Goal: Transaction & Acquisition: Purchase product/service

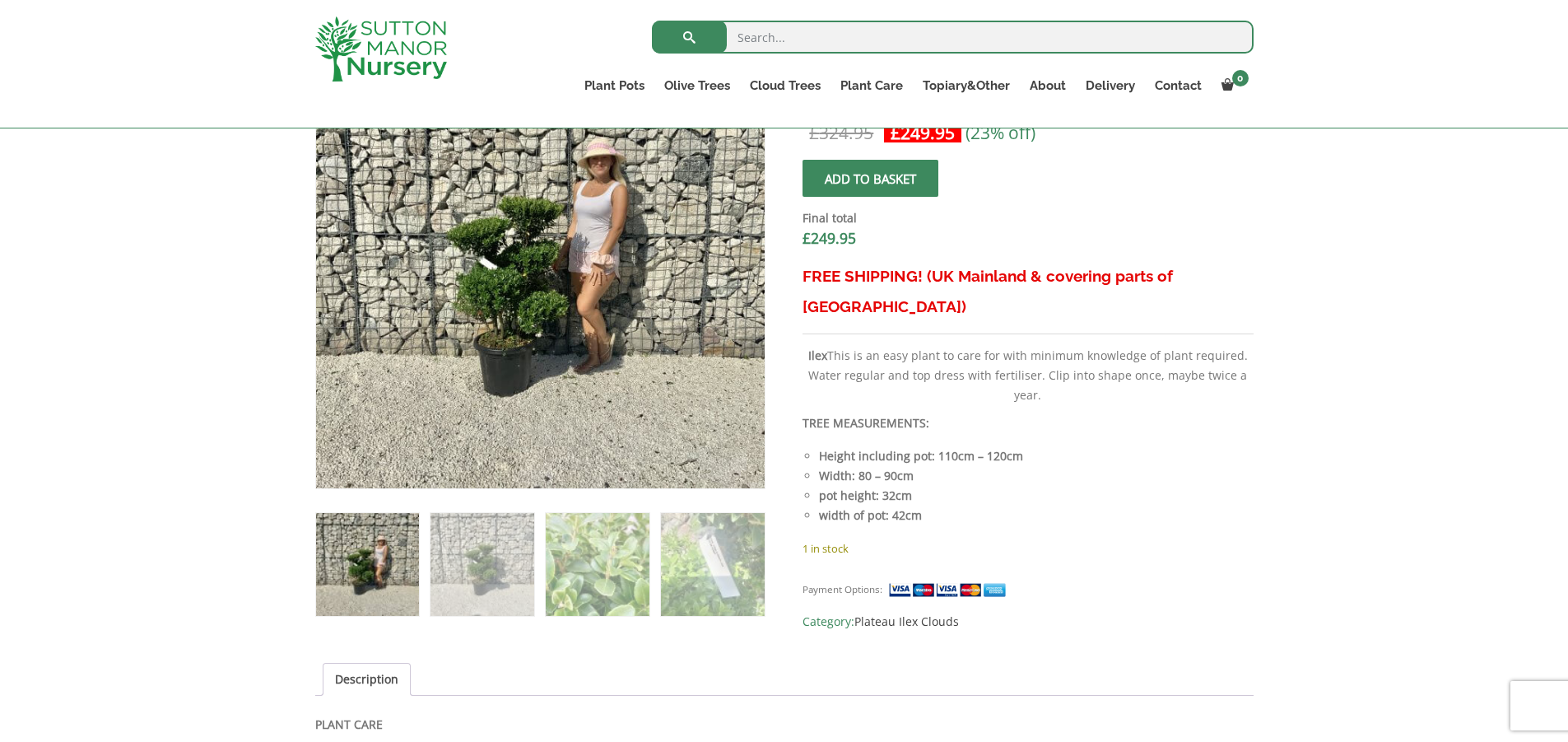
scroll to position [631, 0]
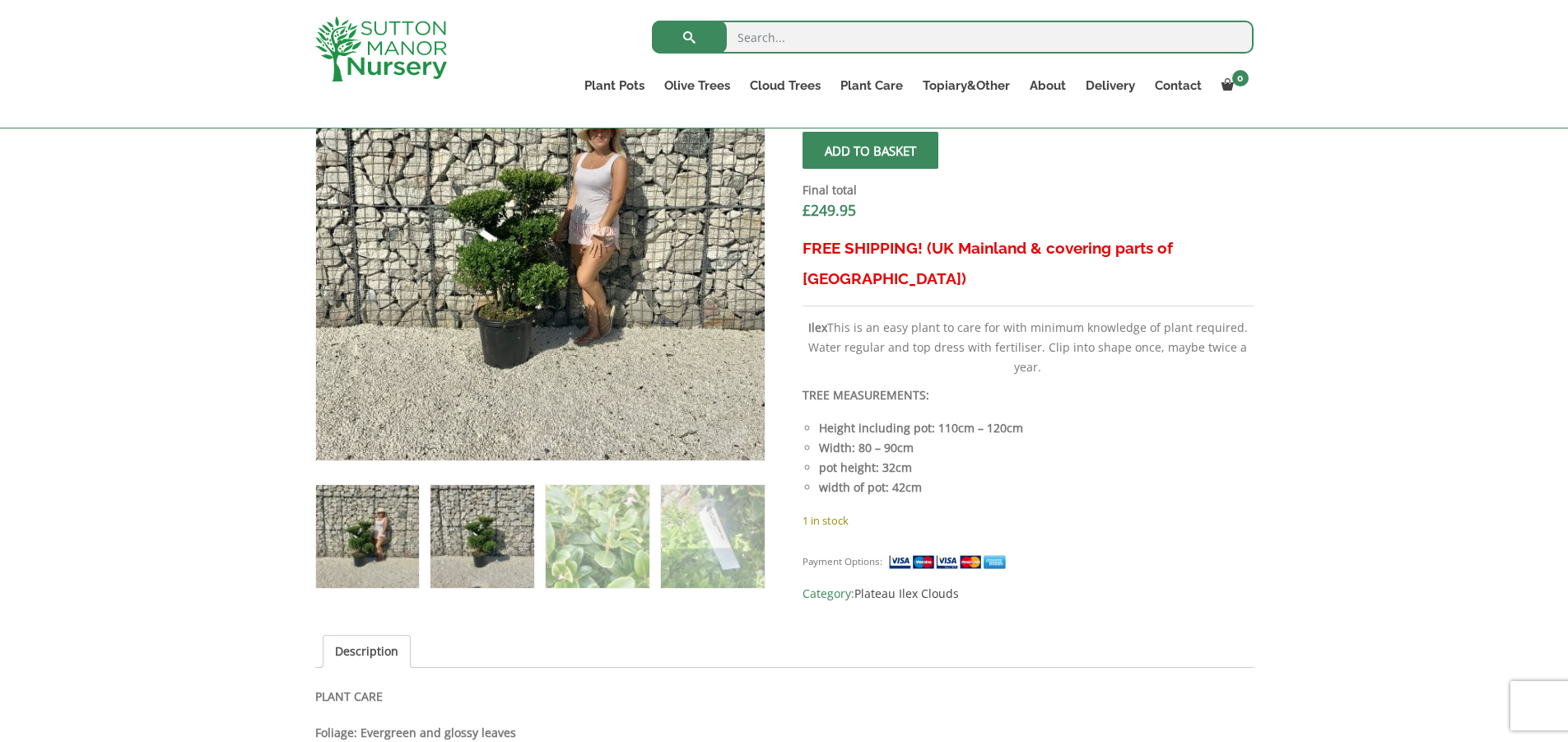
click at [495, 539] on img at bounding box center [481, 536] width 103 height 103
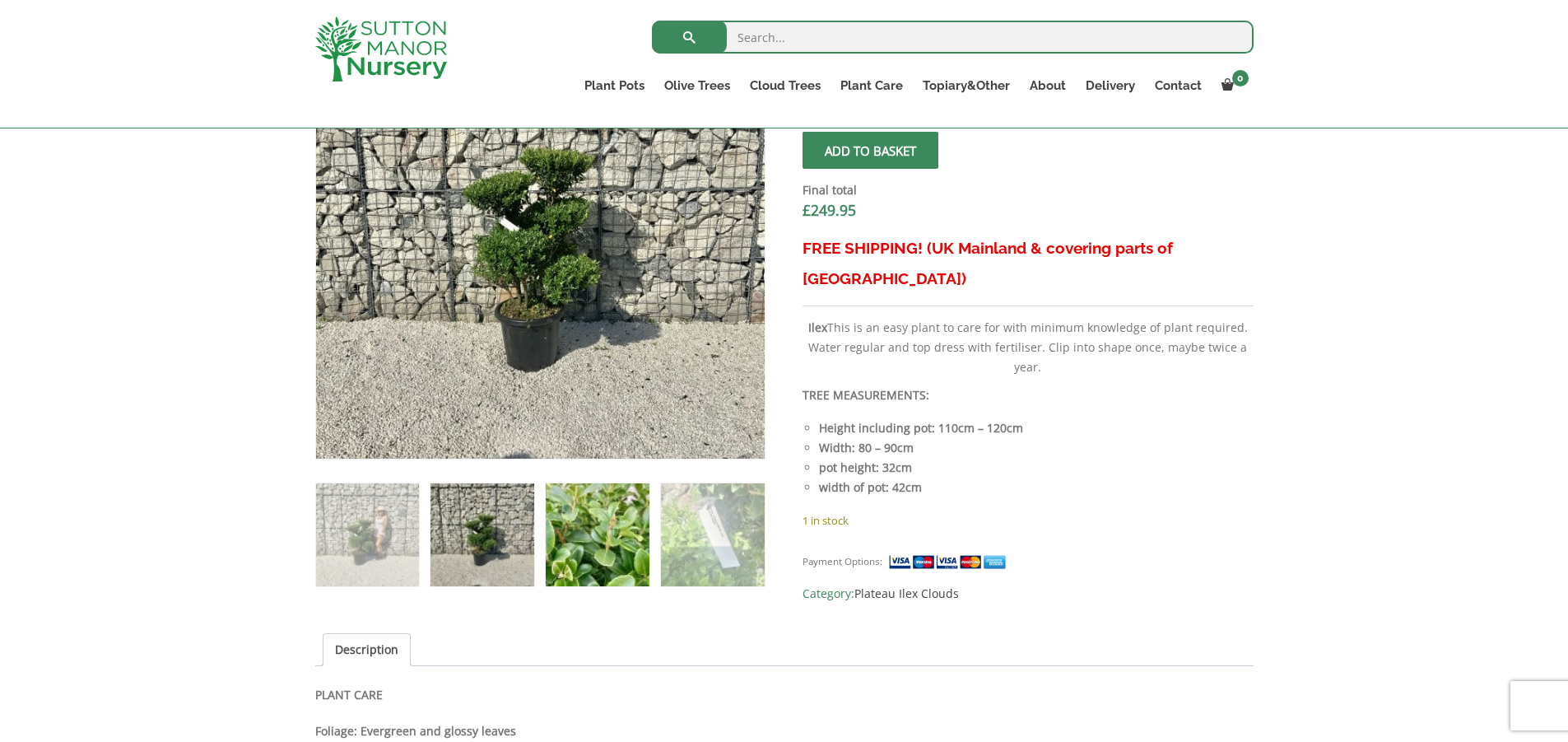
click at [593, 537] on img at bounding box center [597, 534] width 103 height 103
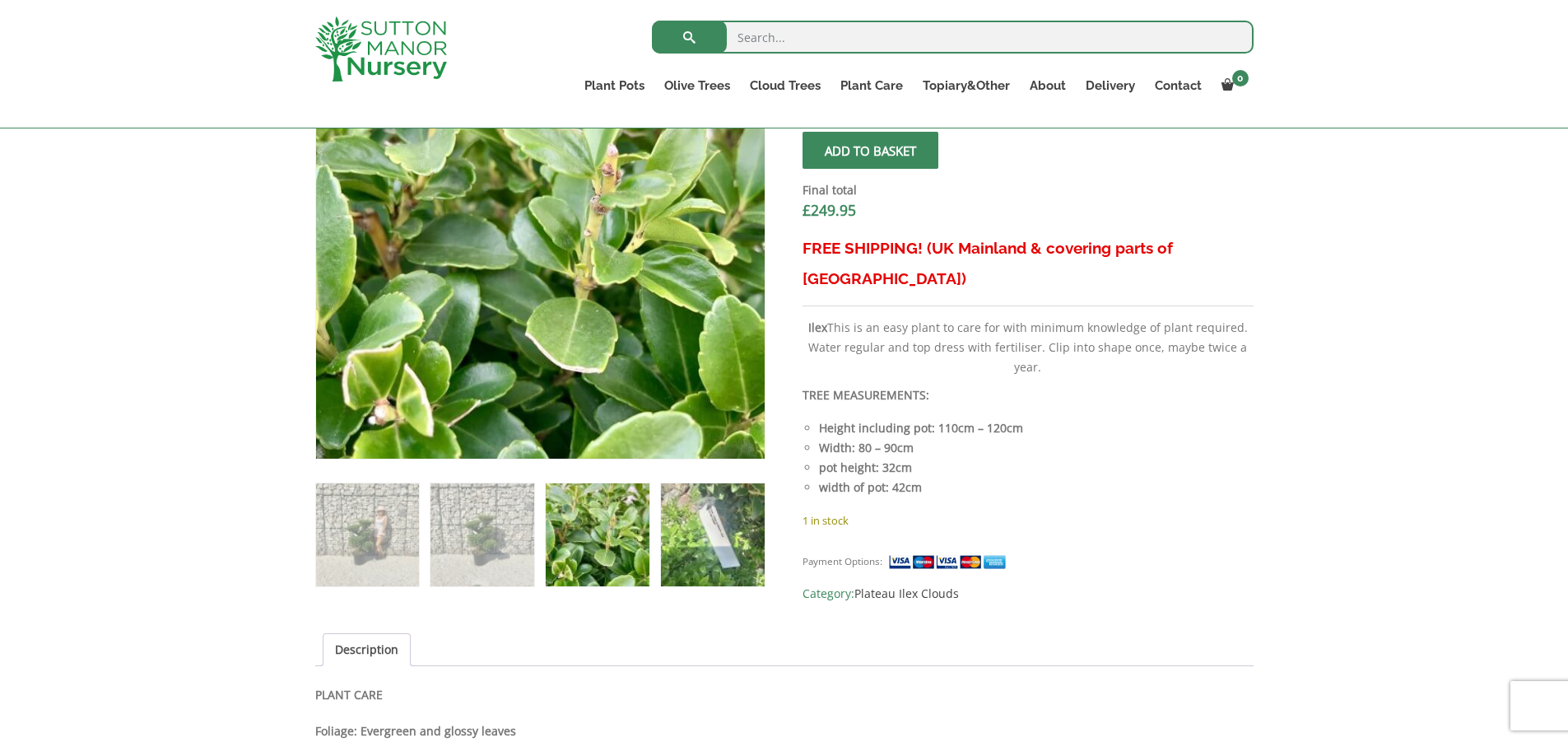
click at [707, 540] on img at bounding box center [713, 534] width 103 height 103
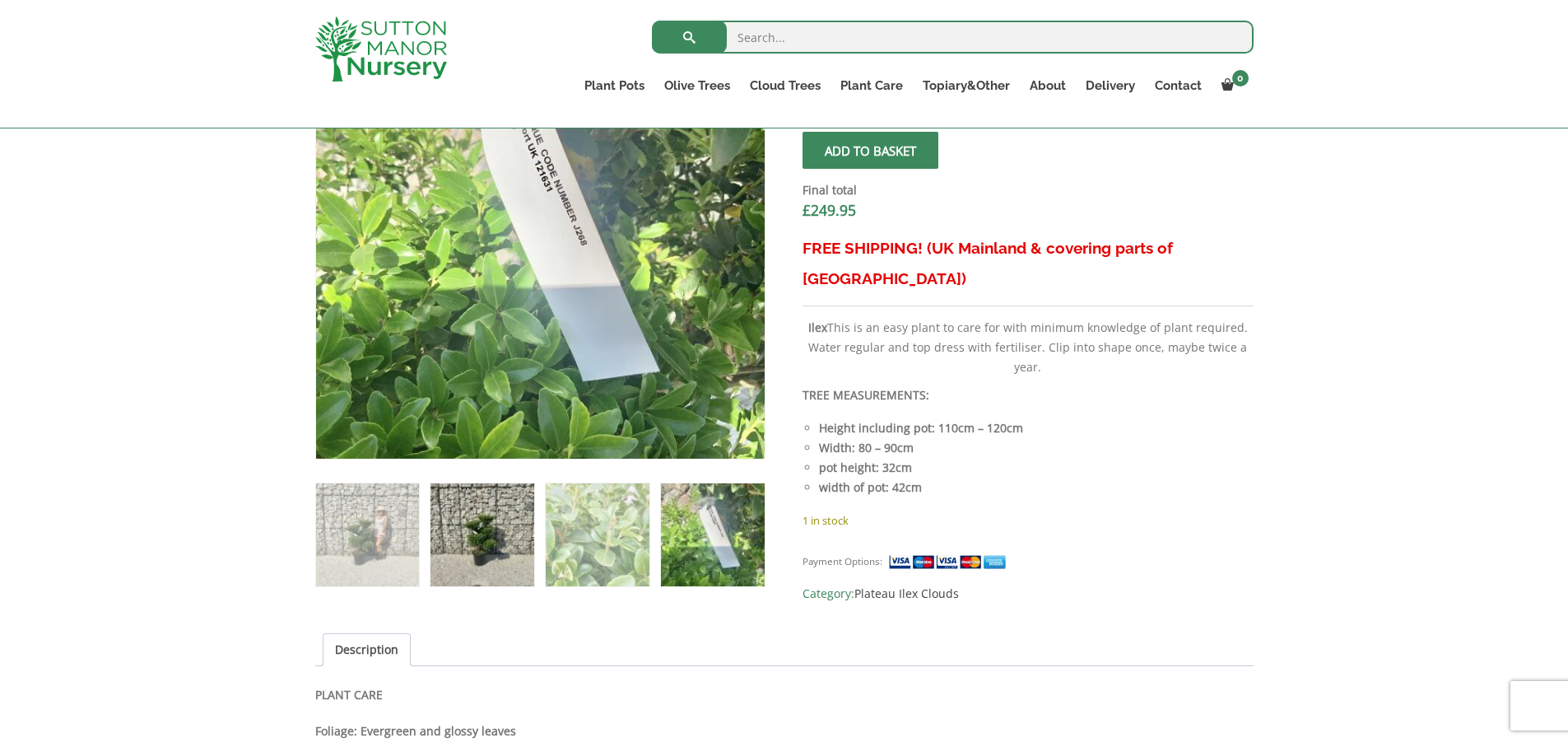
click at [503, 551] on img at bounding box center [481, 534] width 103 height 103
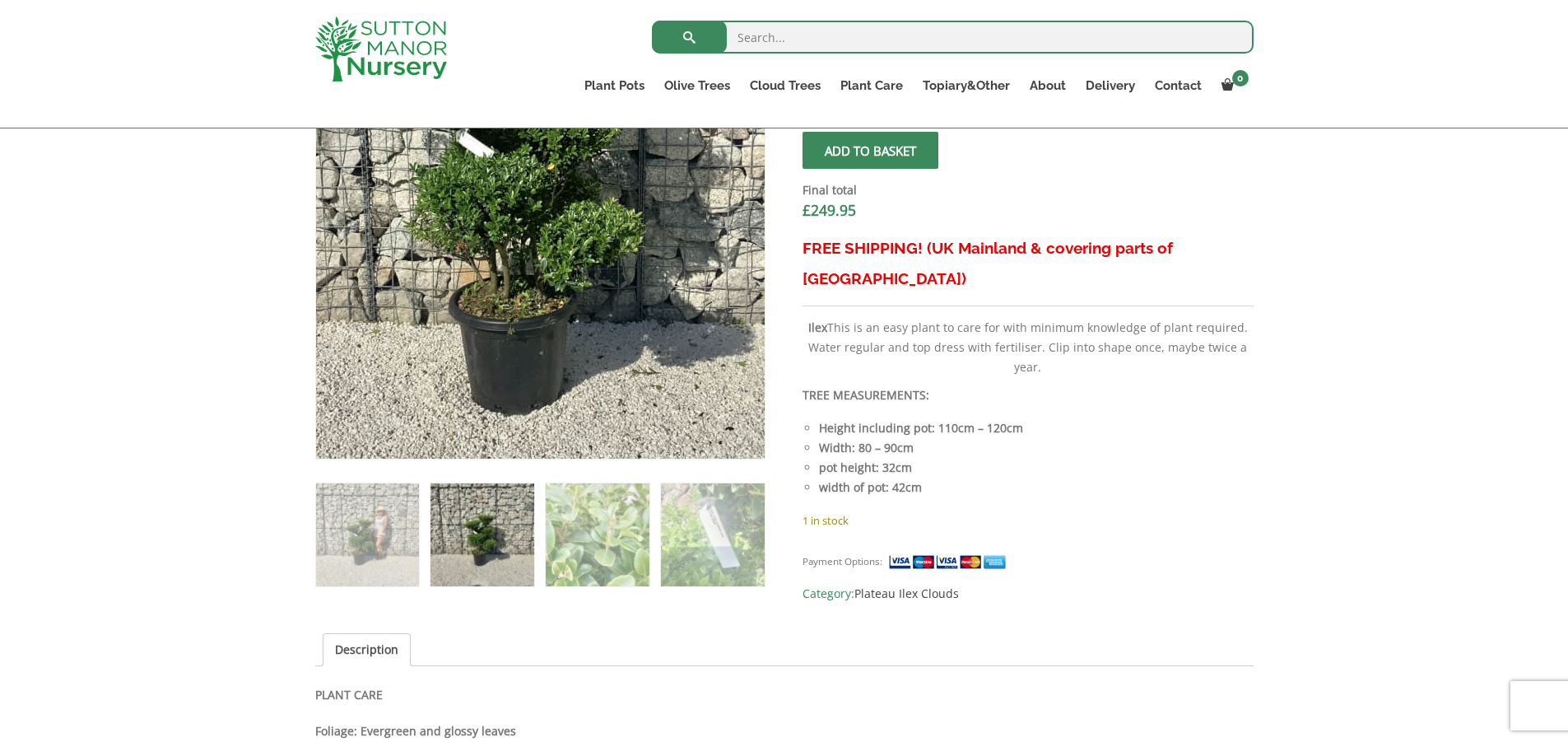
click at [549, 321] on img at bounding box center [533, 166] width 823 height 824
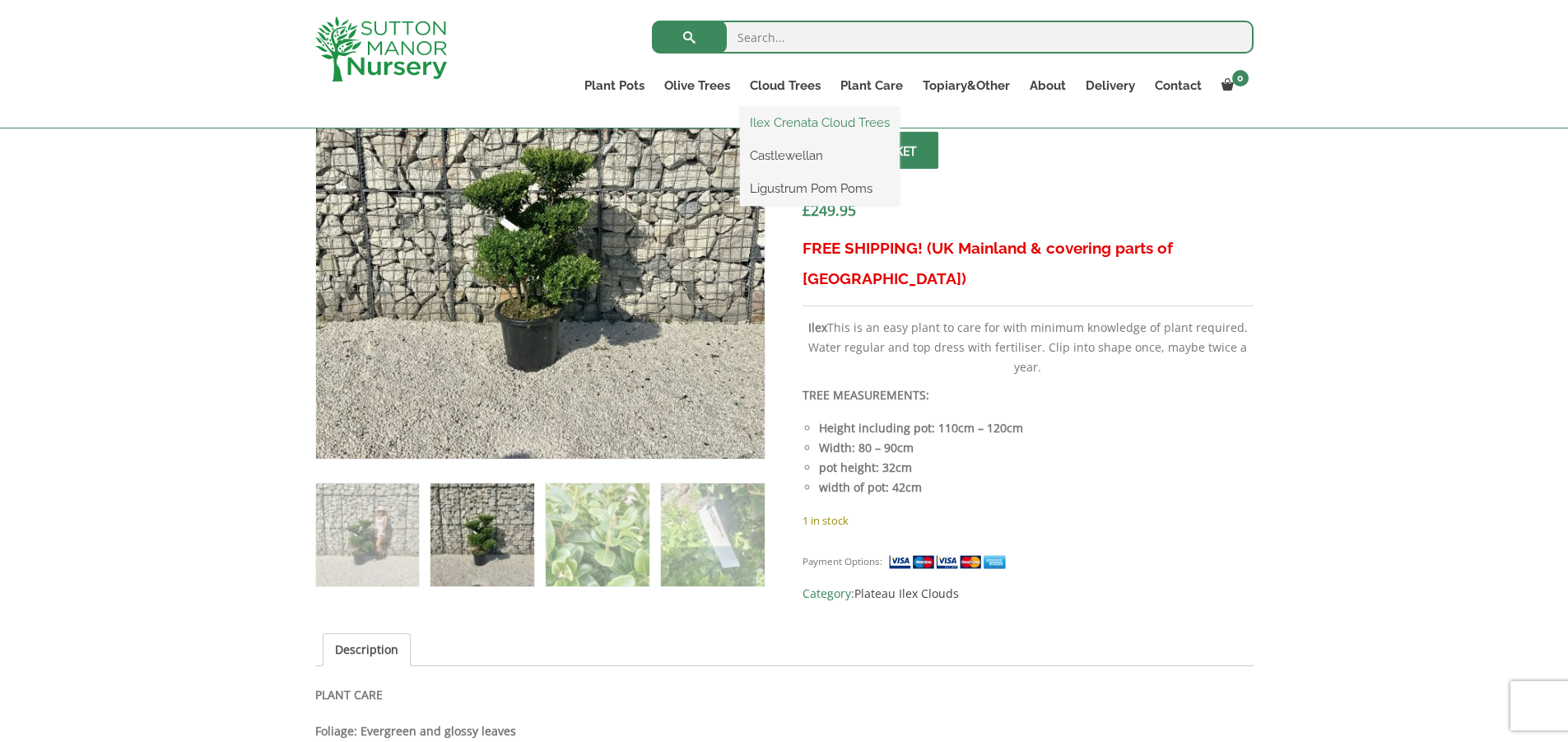
click at [792, 123] on link "Ilex Crenata Cloud Trees" at bounding box center [820, 122] width 160 height 24
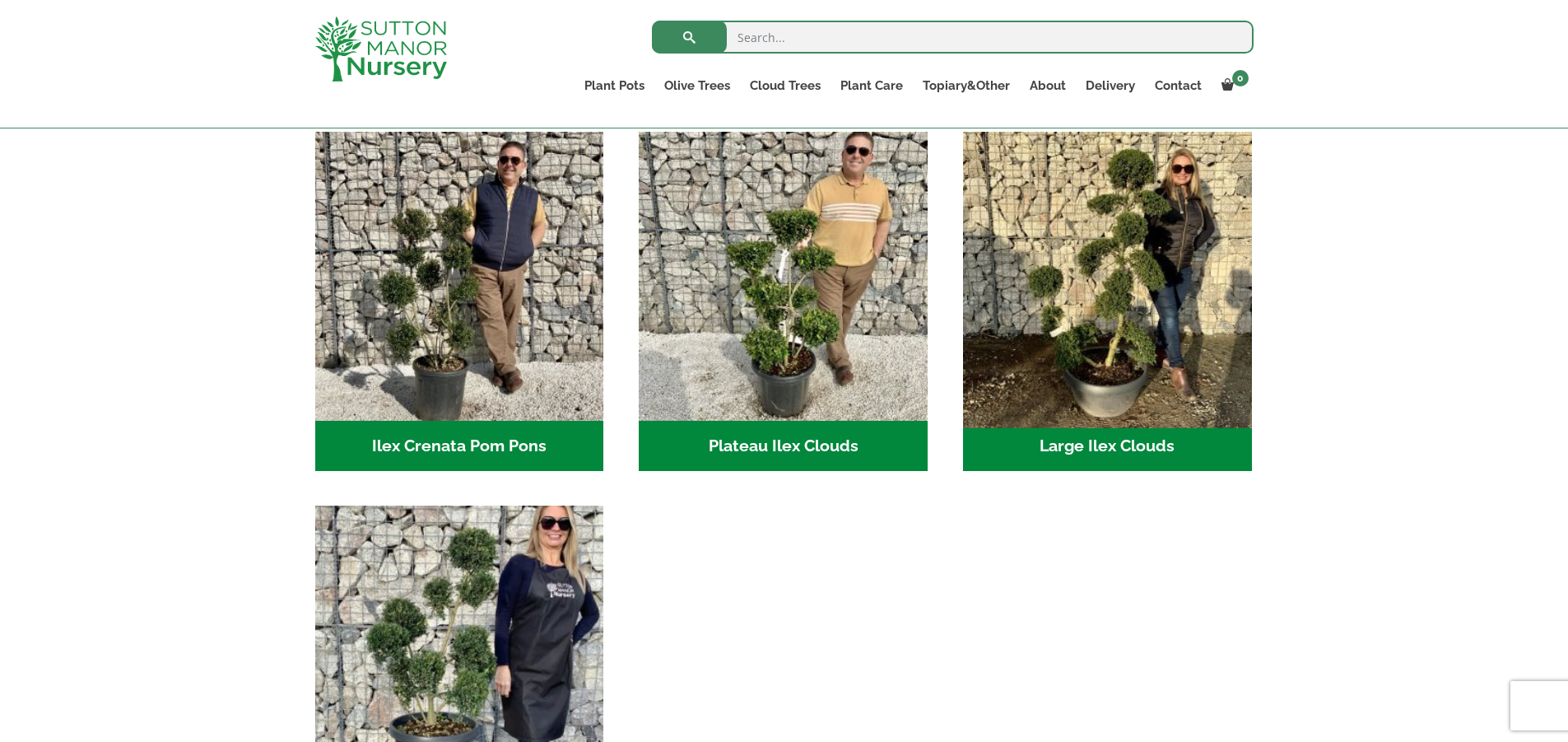
scroll to position [329, 0]
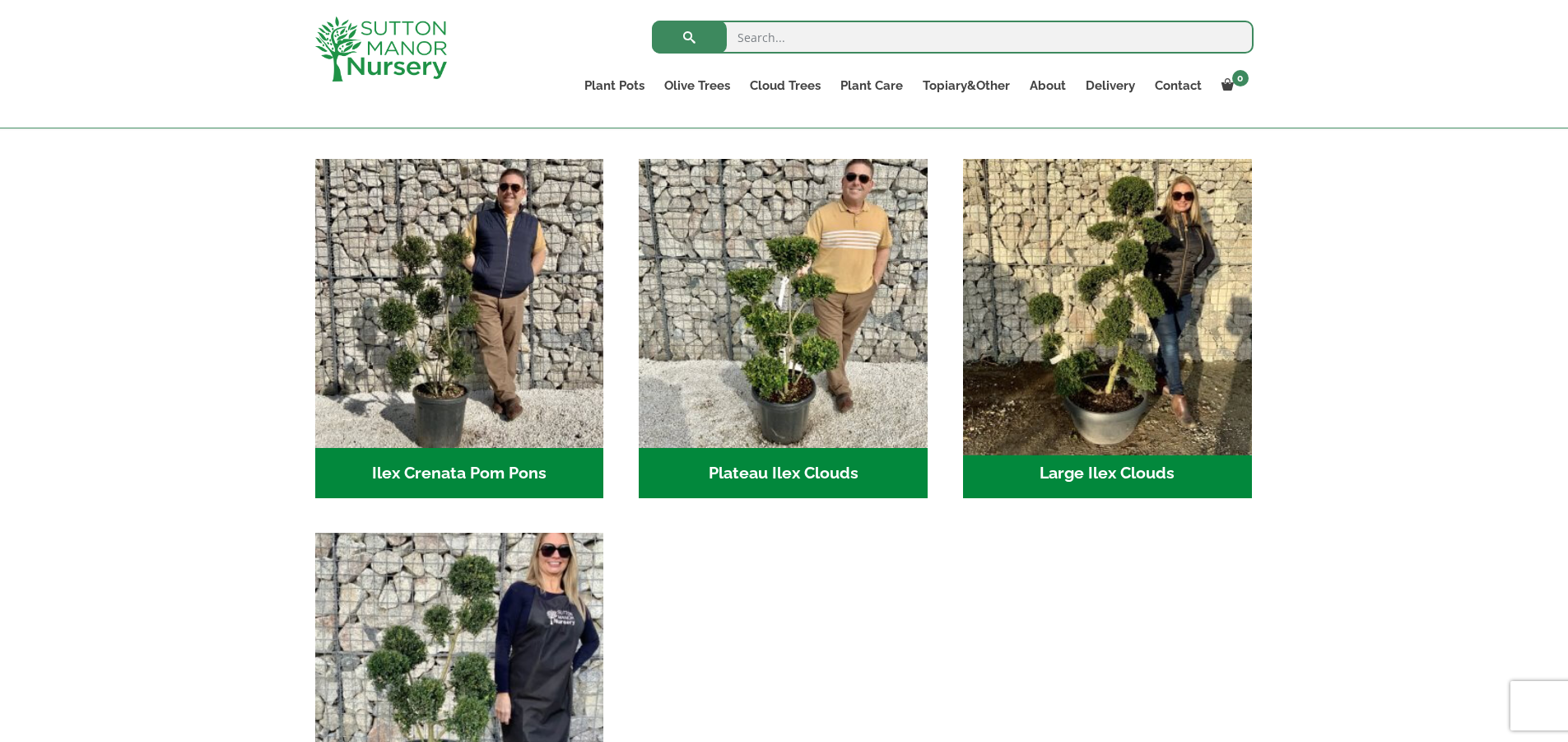
click at [1108, 332] on img "Visit product category Large Ilex Clouds" at bounding box center [1107, 303] width 303 height 303
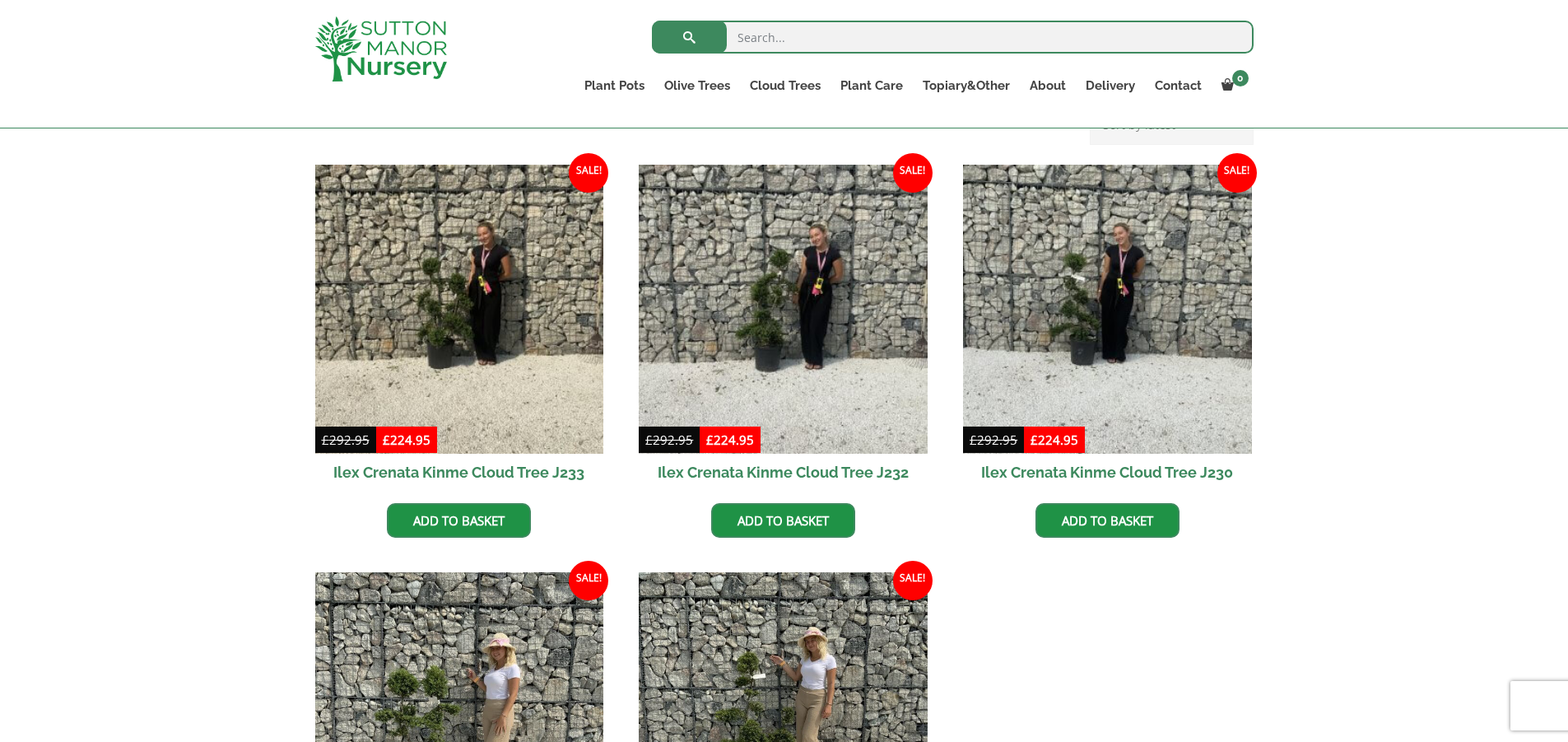
scroll to position [412, 0]
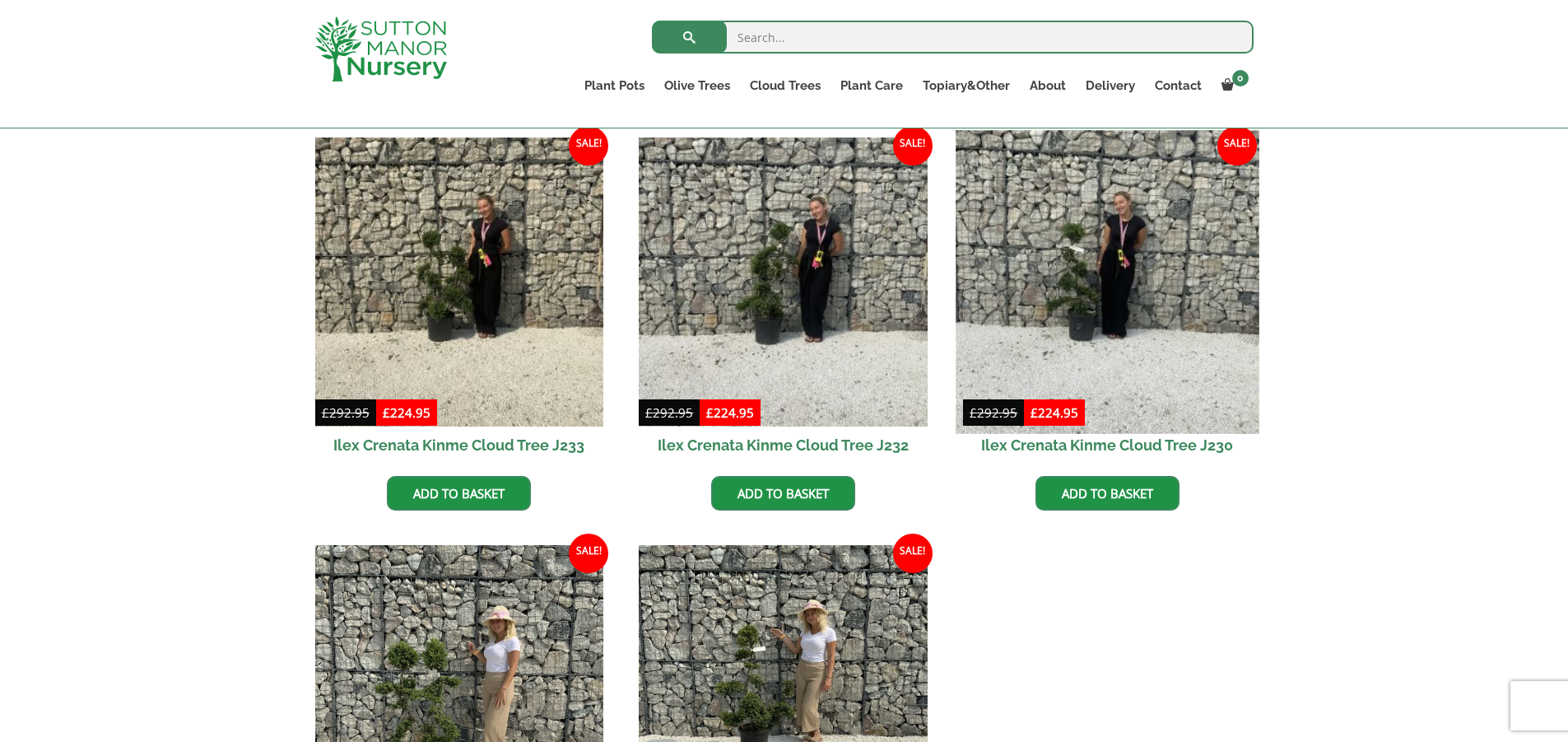
click at [1092, 335] on img at bounding box center [1107, 282] width 303 height 303
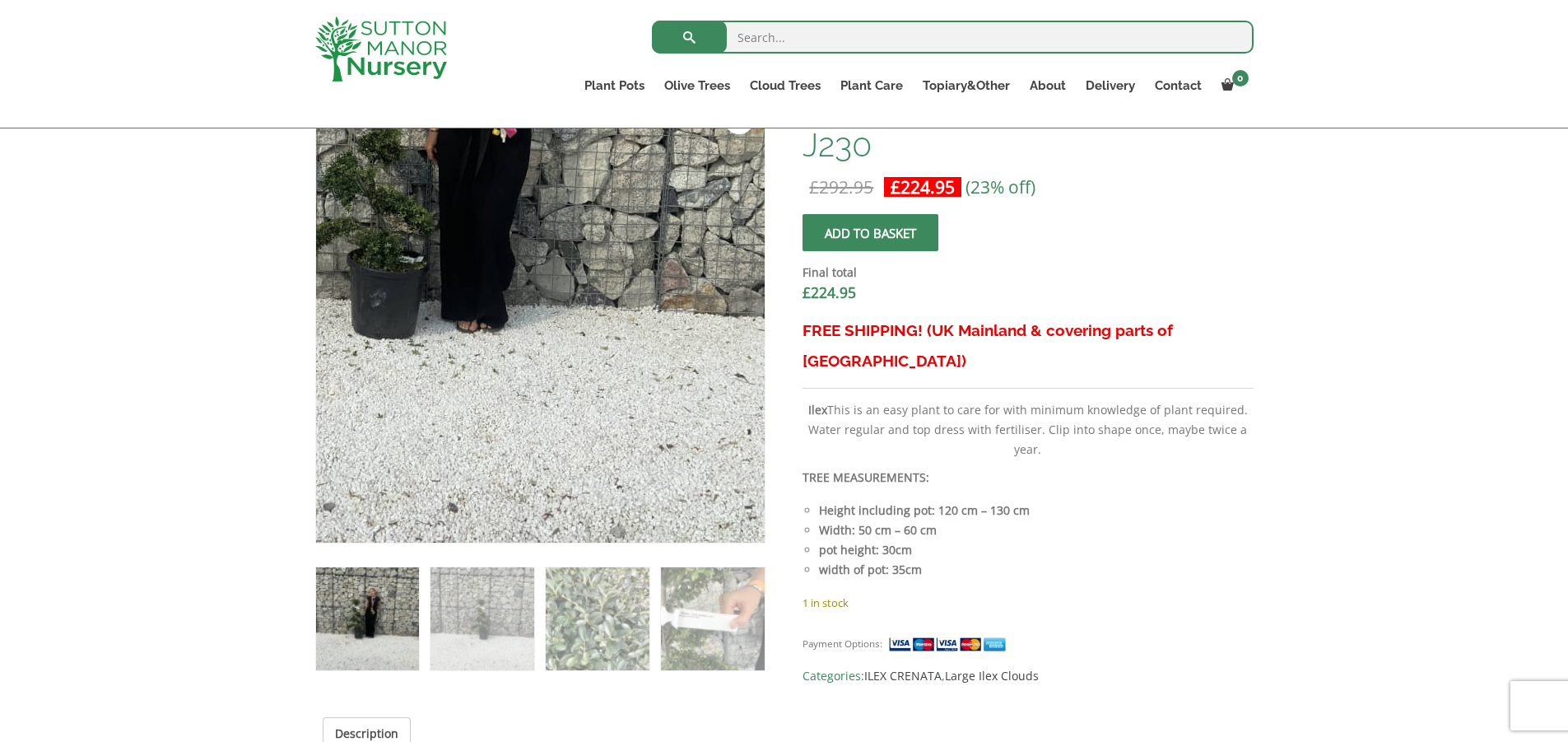
scroll to position [576, 0]
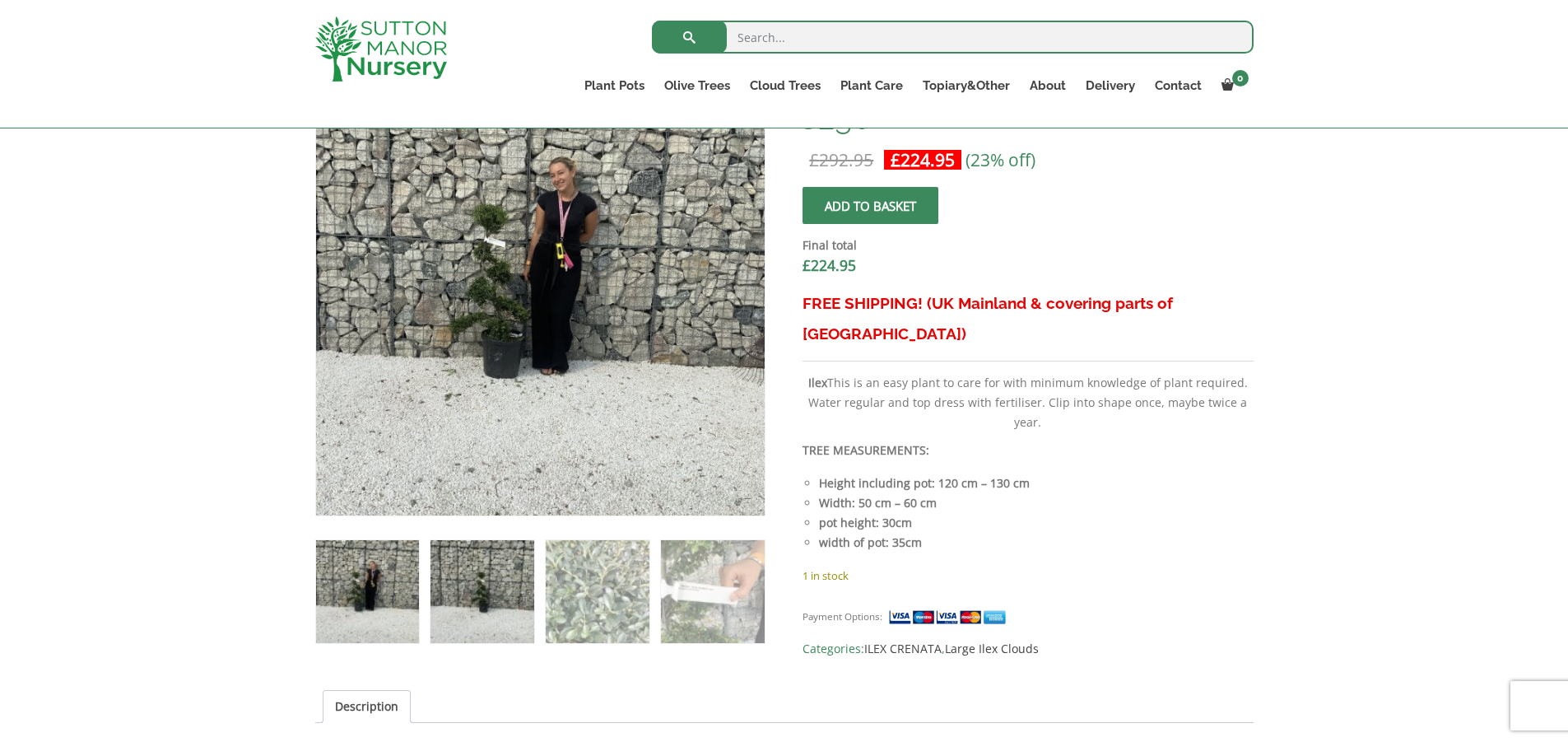
click at [476, 584] on img at bounding box center [481, 592] width 103 height 103
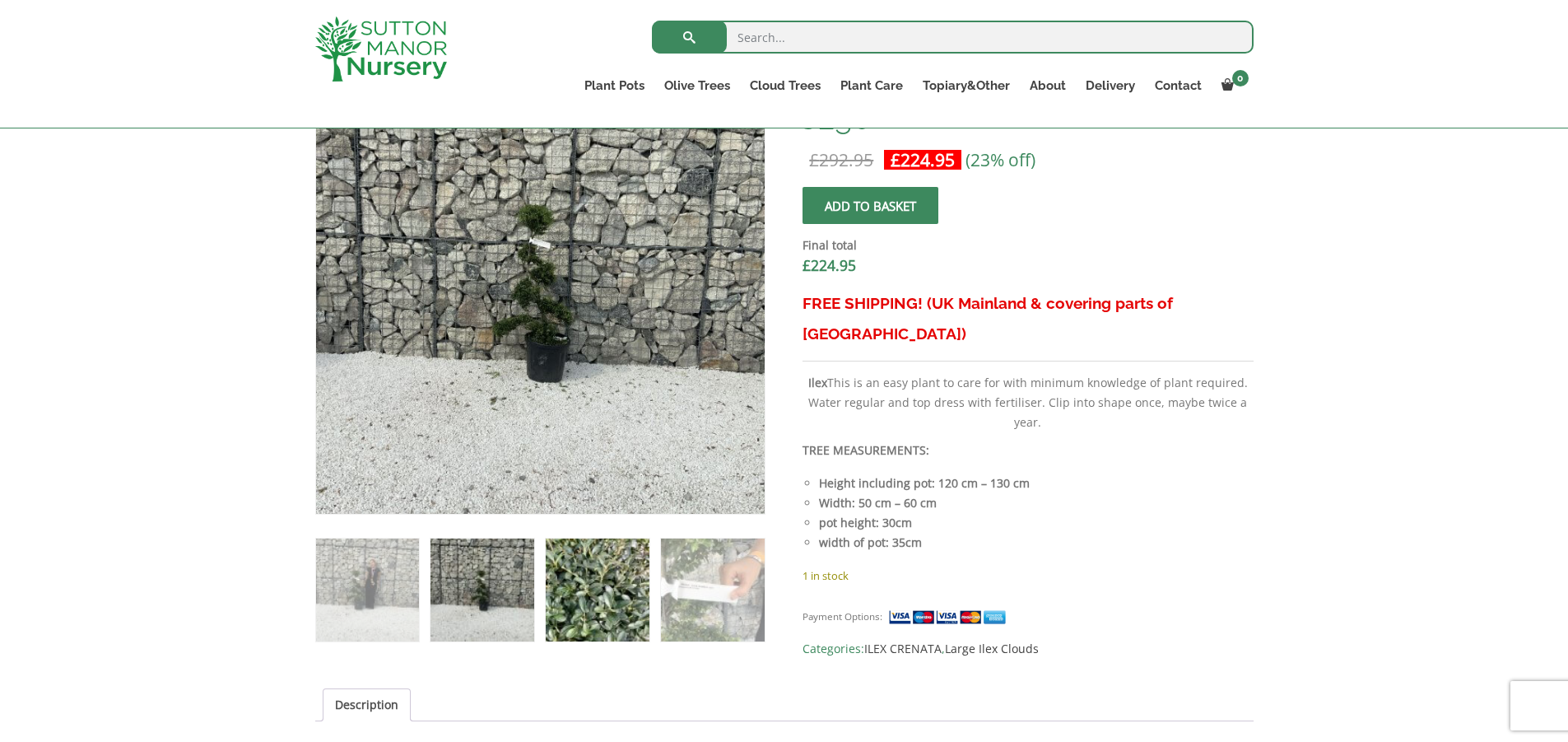
click at [575, 577] on img at bounding box center [597, 590] width 103 height 103
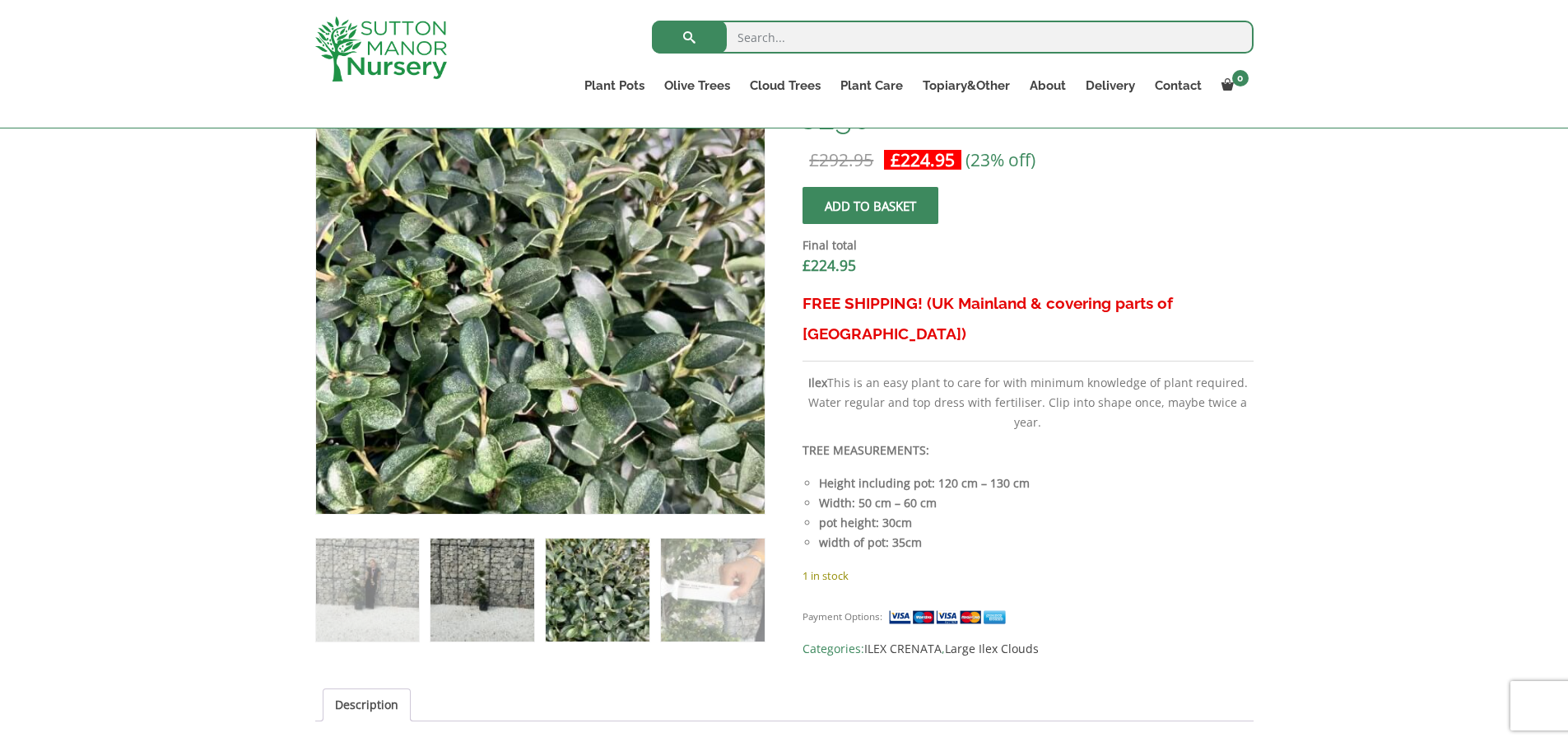
drag, startPoint x: 507, startPoint y: 587, endPoint x: 510, endPoint y: 578, distance: 9.5
click at [507, 587] on img at bounding box center [481, 590] width 103 height 103
